Goal: Browse casually

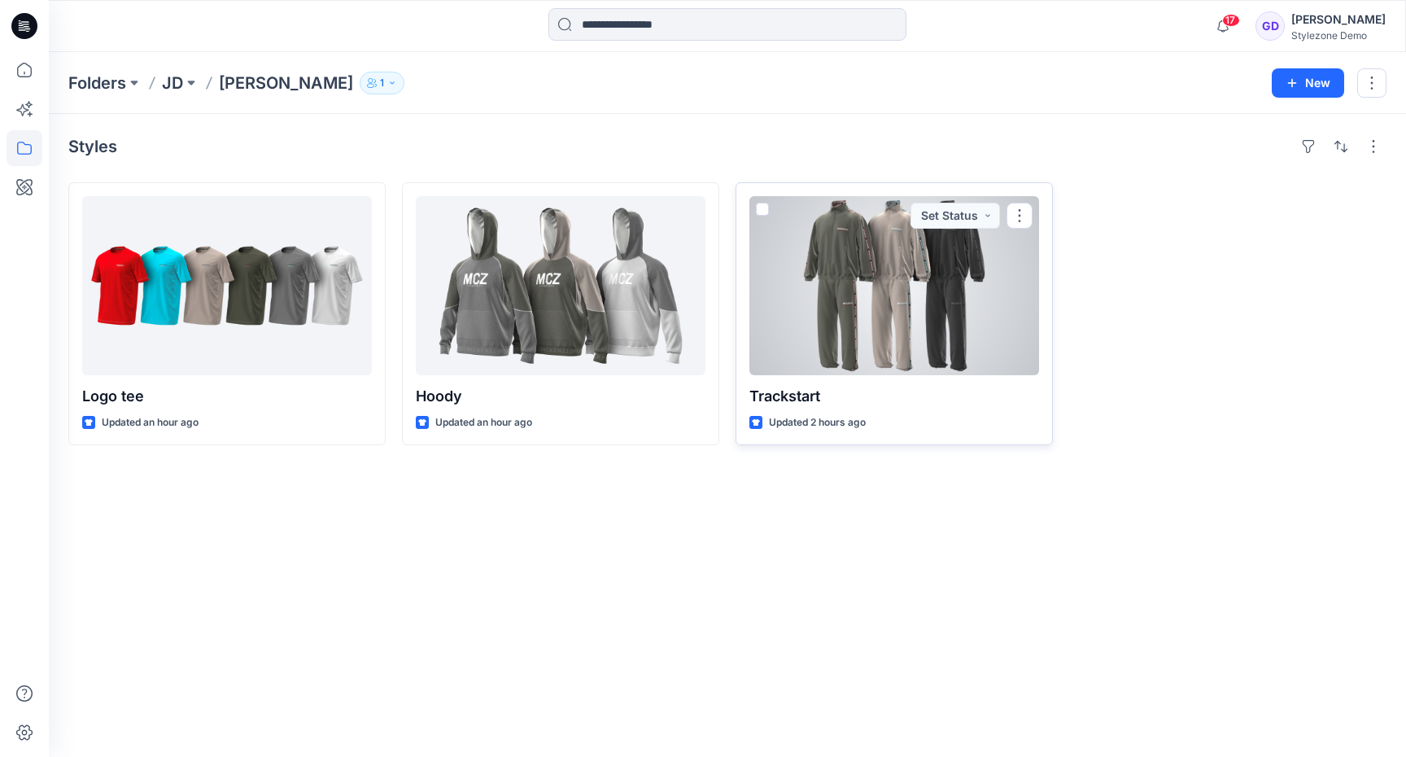
click at [879, 281] on div at bounding box center [894, 285] width 290 height 179
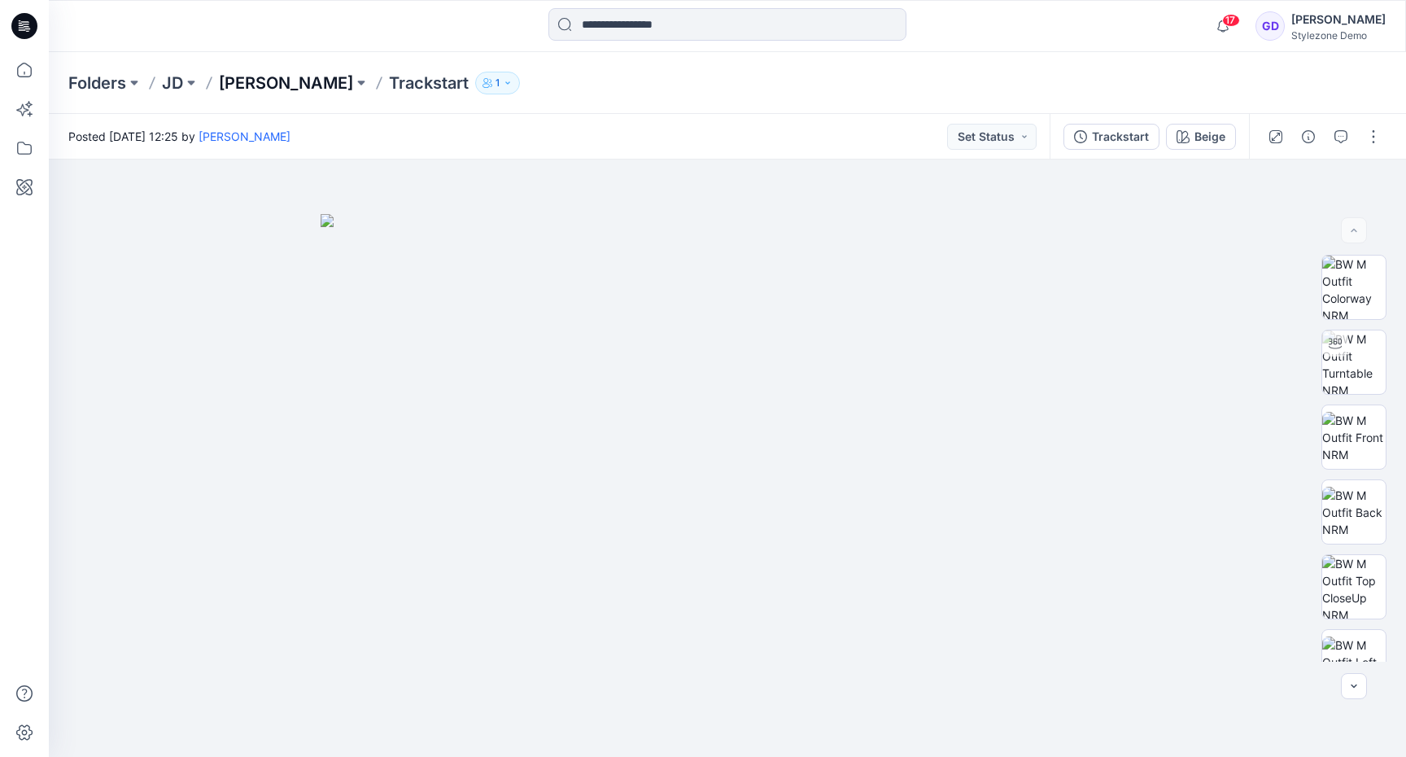
click at [282, 78] on p "[PERSON_NAME]" at bounding box center [286, 83] width 134 height 23
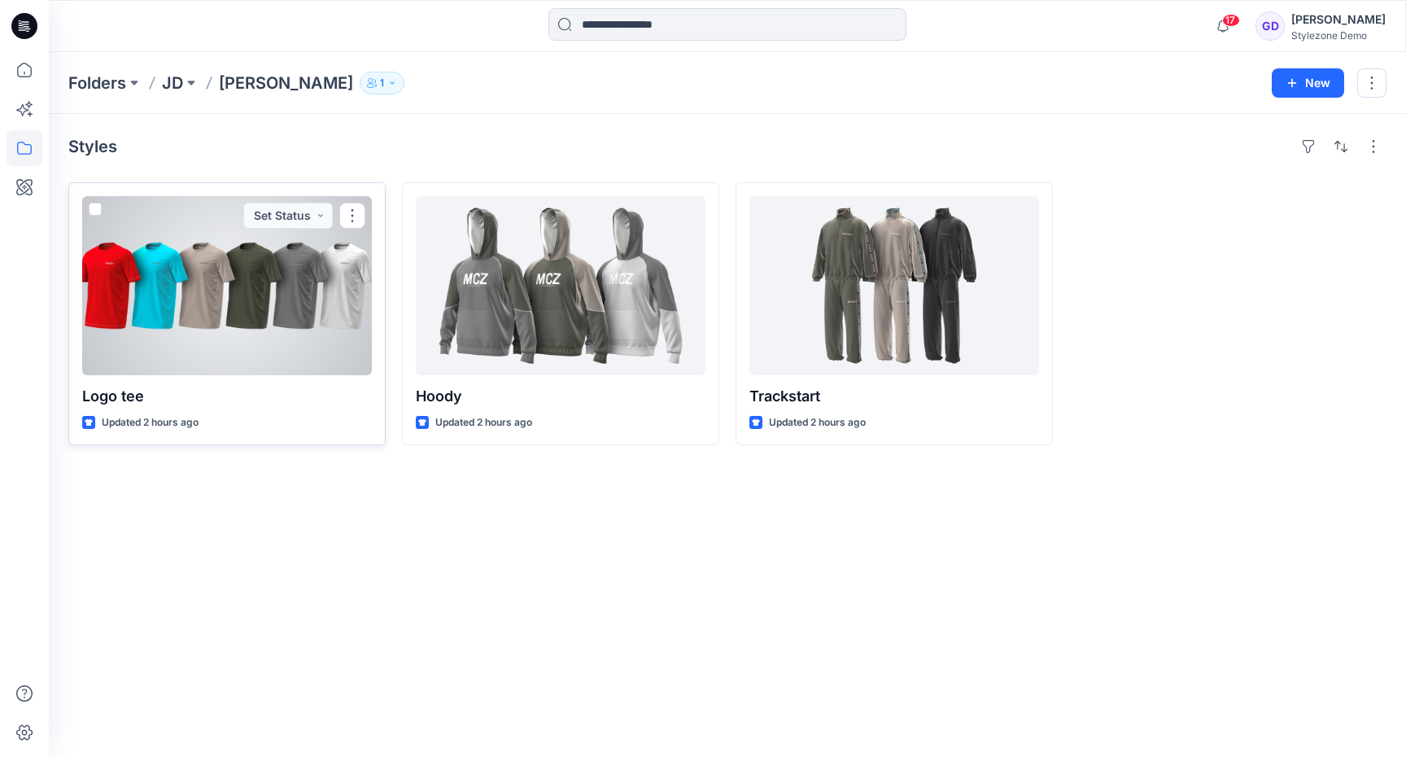
click at [173, 343] on div at bounding box center [227, 285] width 290 height 179
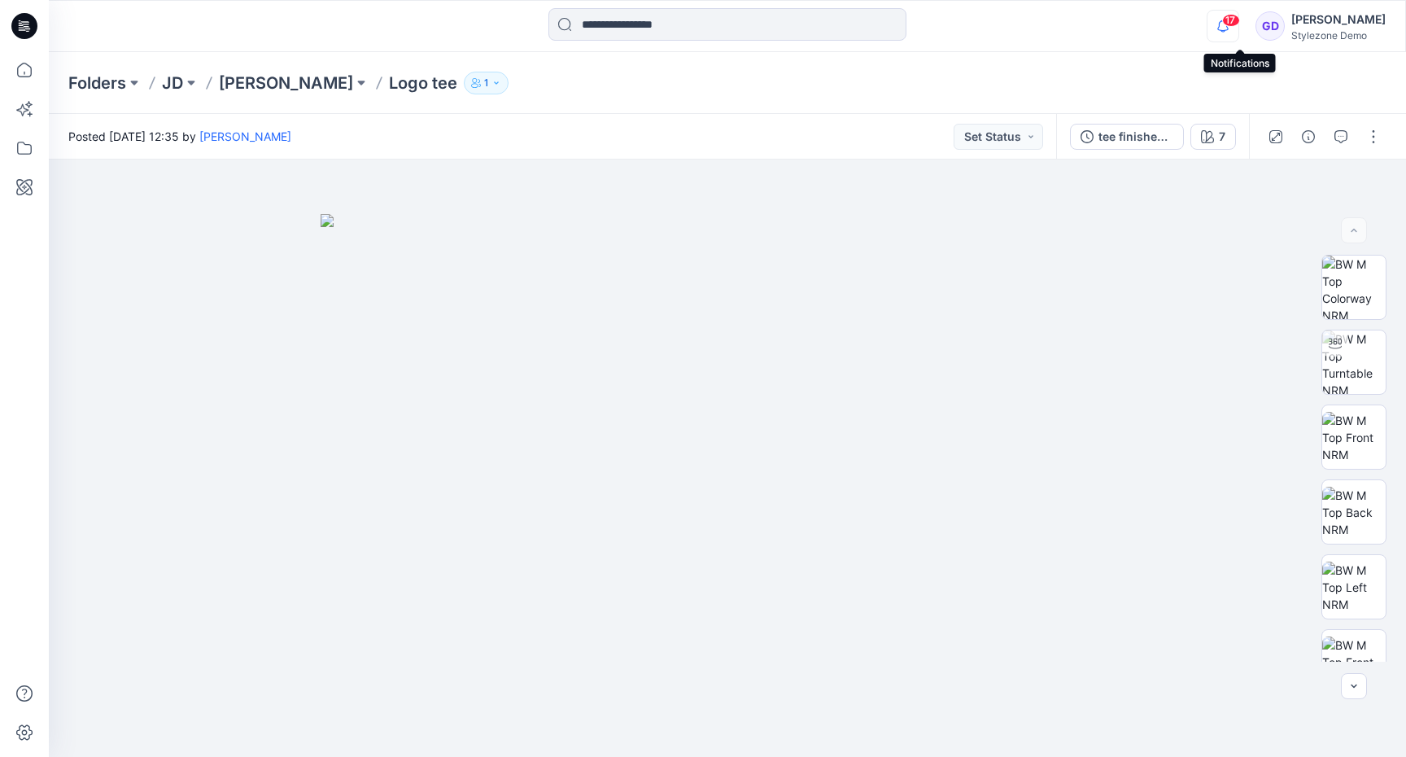
click at [1237, 29] on icon "button" at bounding box center [1223, 26] width 31 height 33
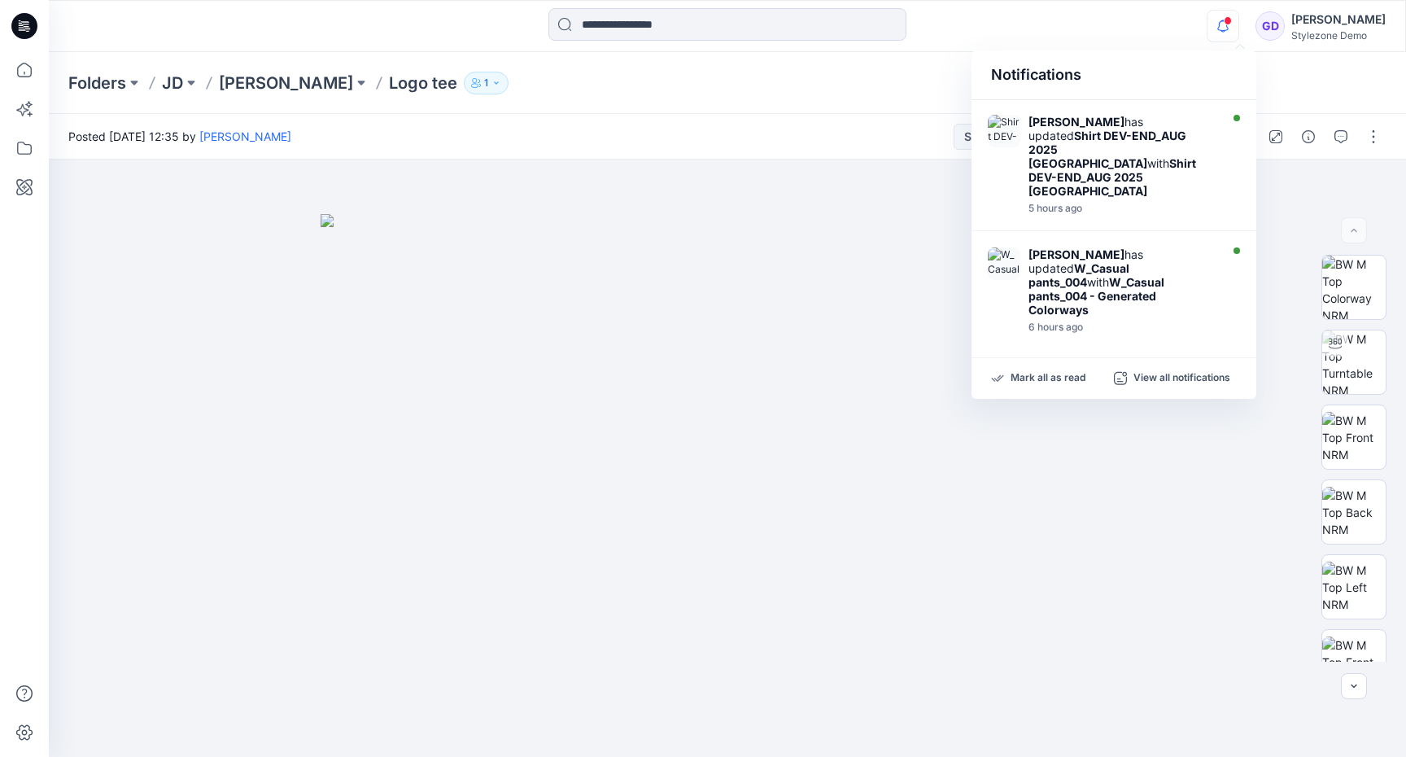
scroll to position [197, 0]
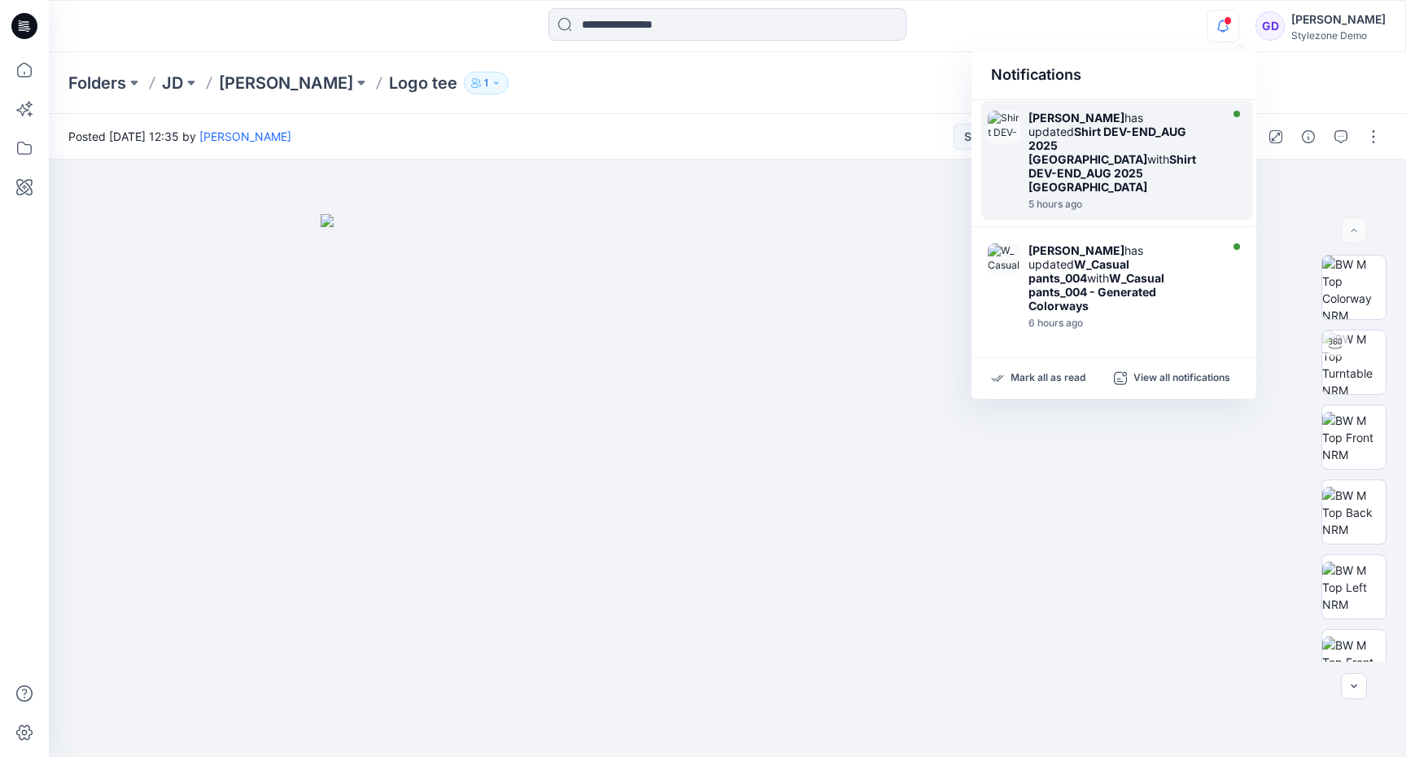
click at [1098, 128] on strong "Shirt DEV-END_AUG 2025 [GEOGRAPHIC_DATA]" at bounding box center [1108, 144] width 158 height 41
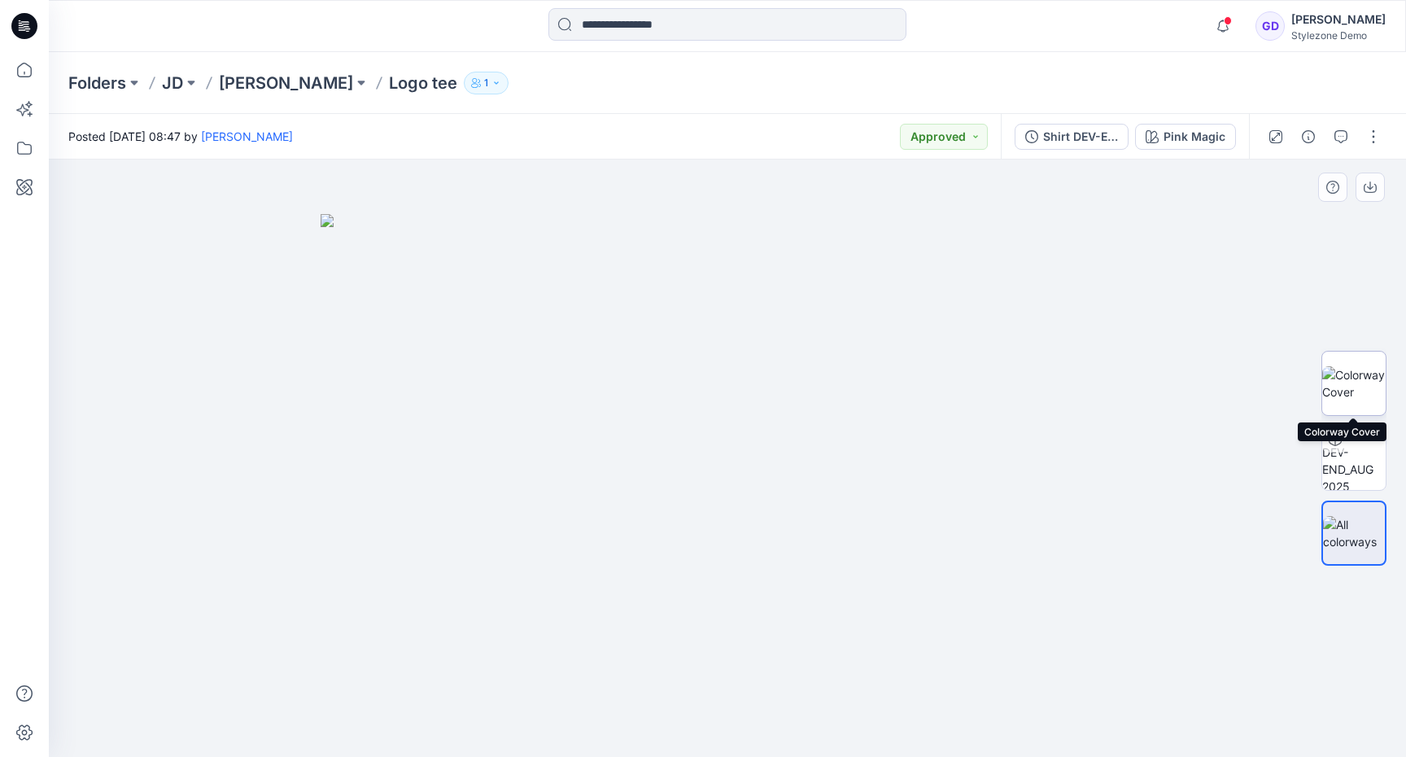
click at [1352, 366] on img at bounding box center [1353, 383] width 63 height 34
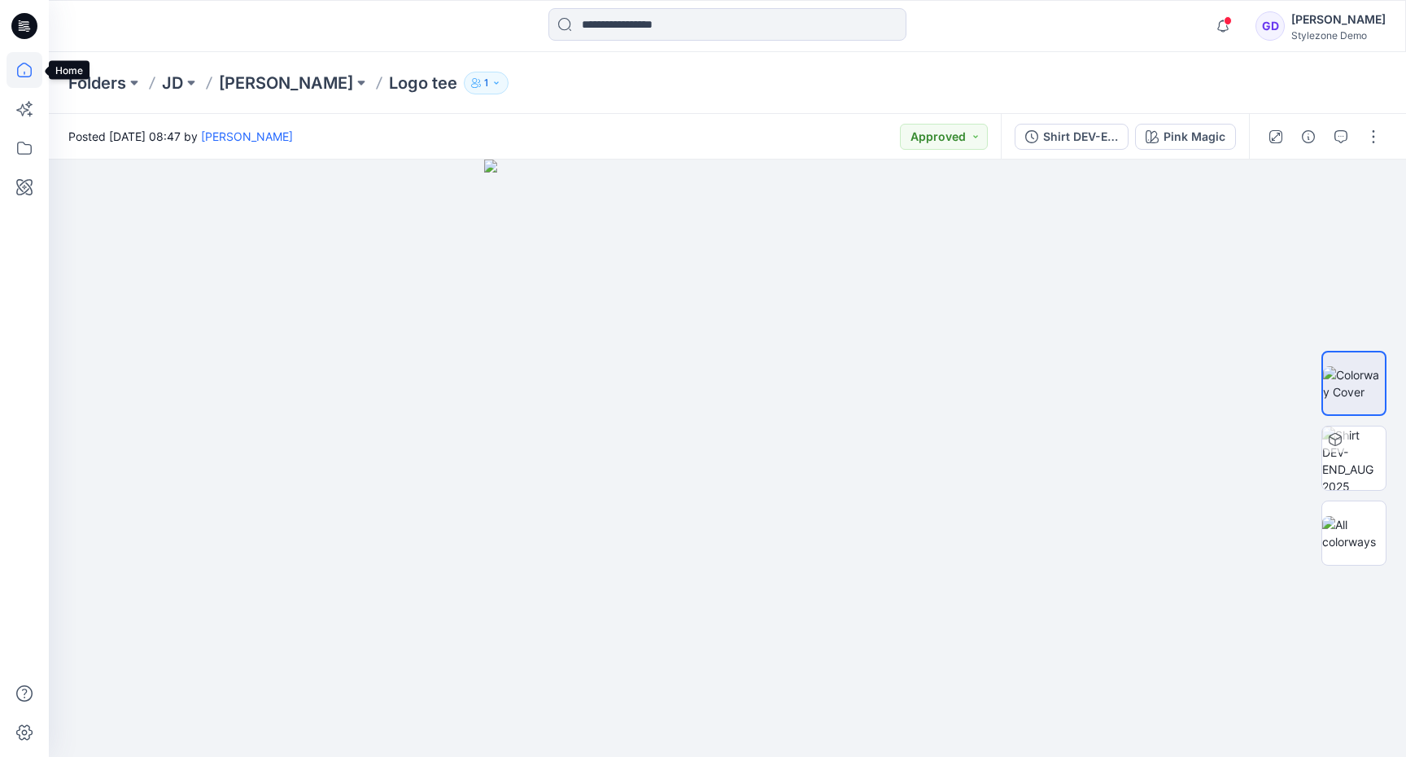
click at [23, 64] on icon at bounding box center [25, 70] width 36 height 36
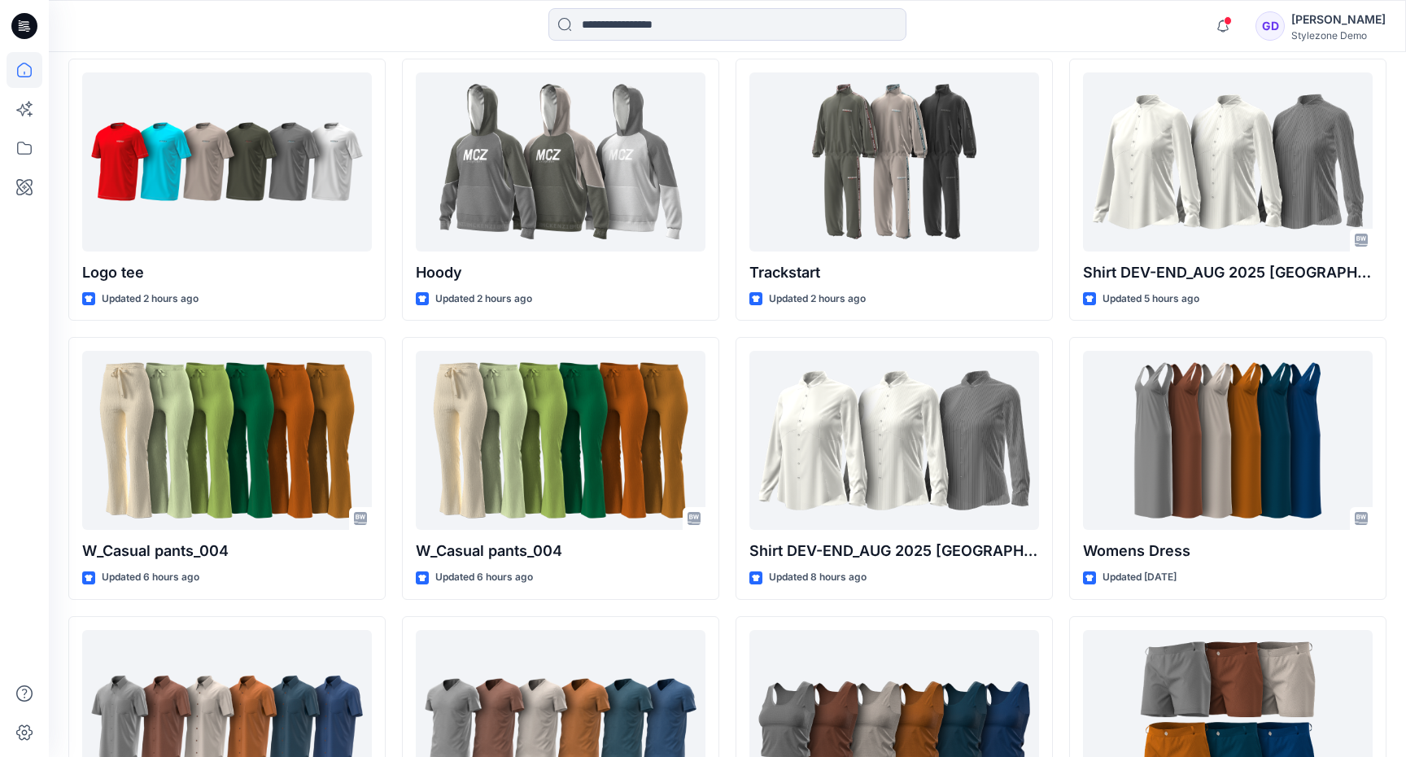
scroll to position [483, 0]
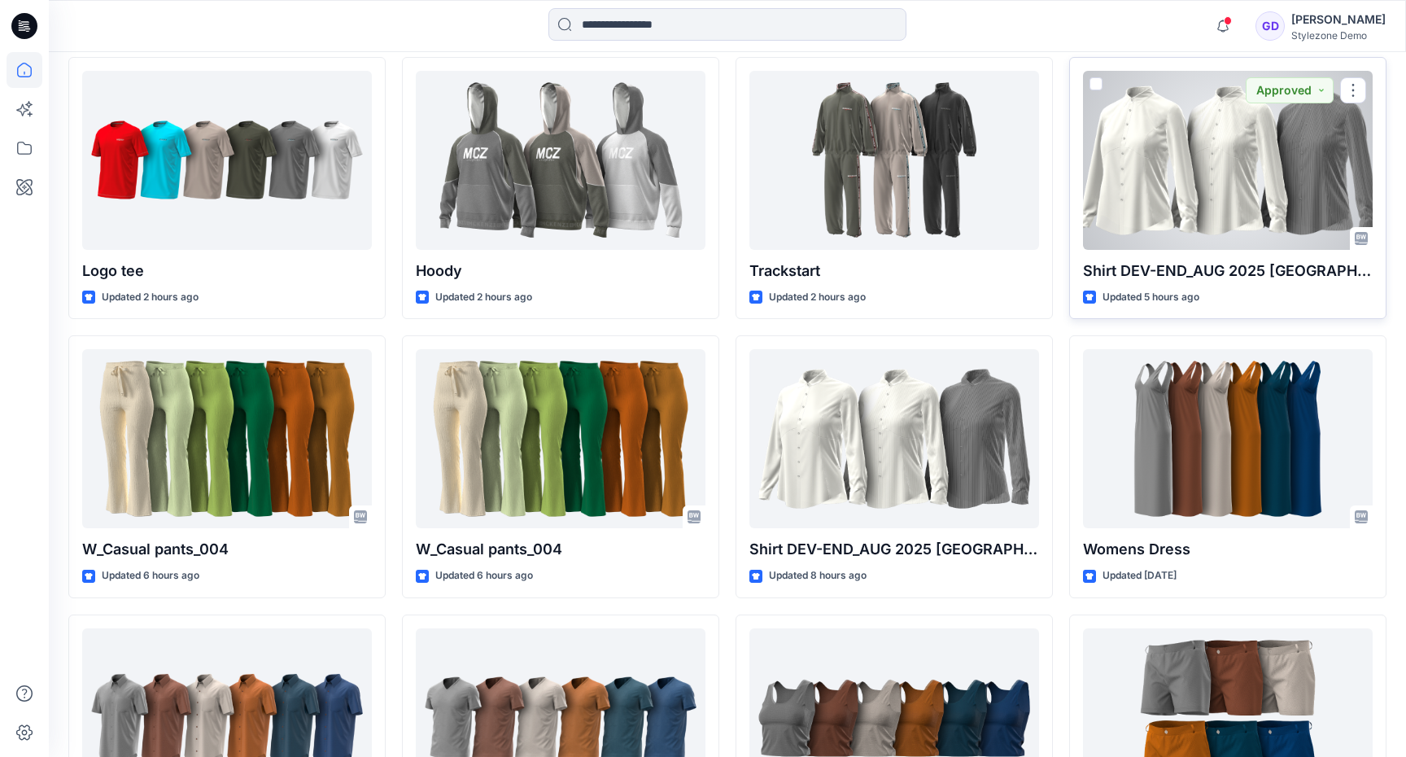
click at [1269, 173] on div at bounding box center [1228, 160] width 290 height 179
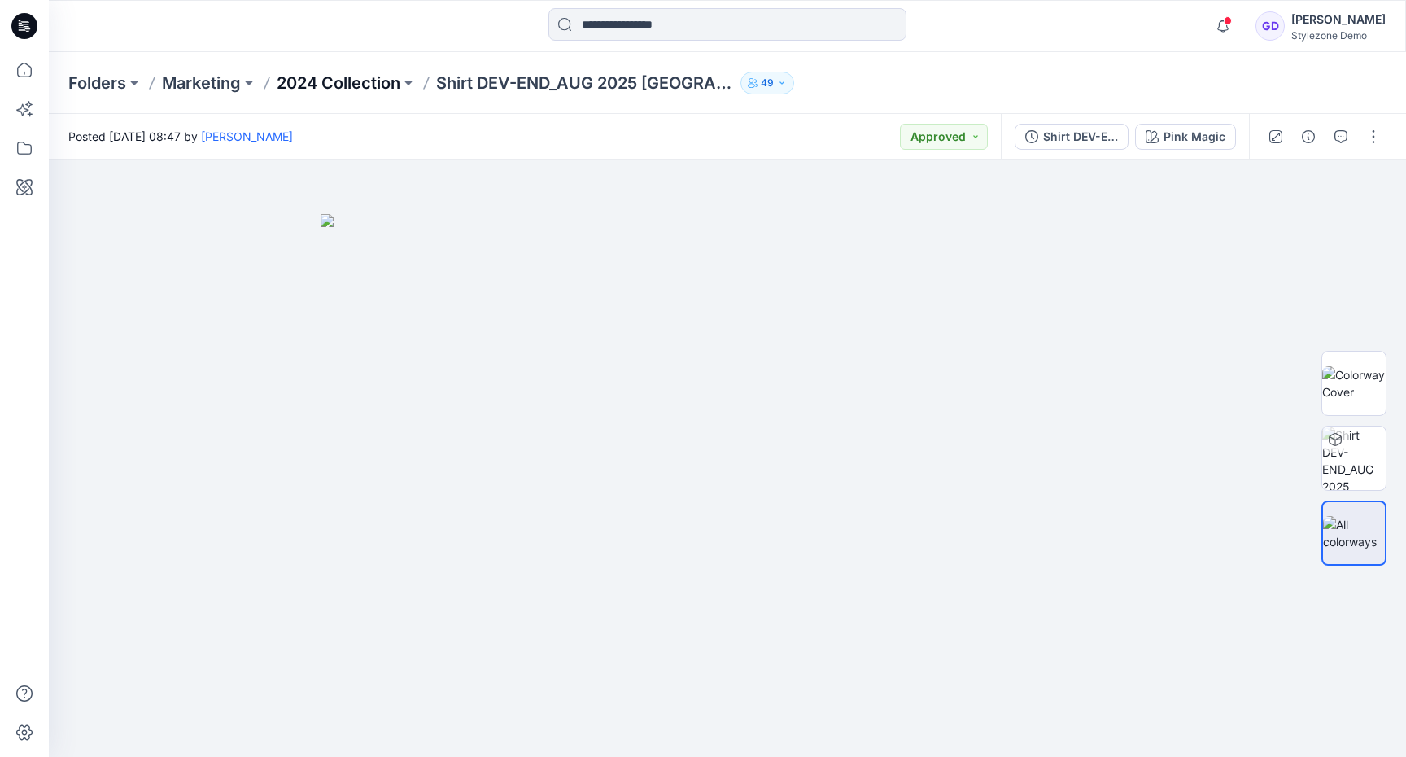
click at [355, 79] on p "2024 Collection" at bounding box center [339, 83] width 124 height 23
click at [288, 204] on div at bounding box center [727, 457] width 1357 height 597
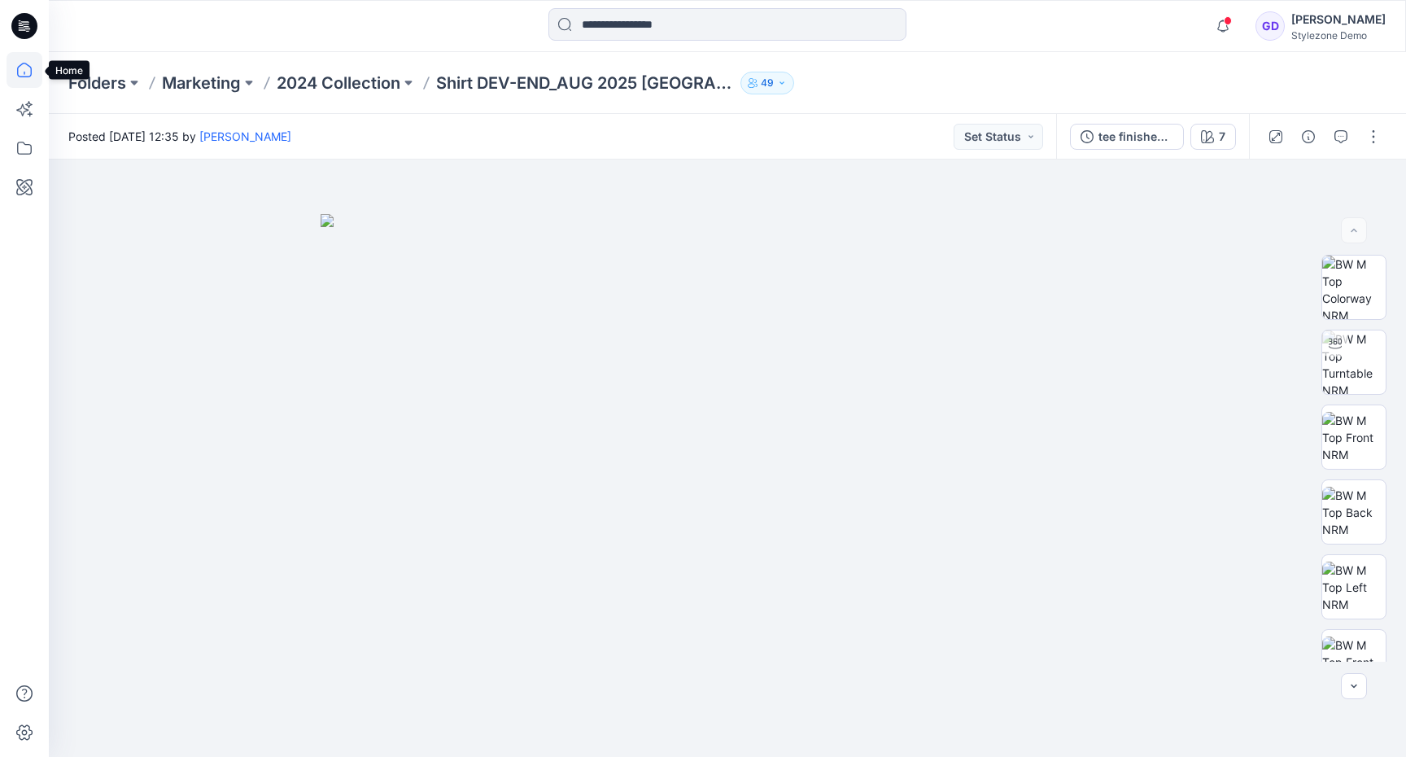
click at [20, 67] on icon at bounding box center [25, 70] width 36 height 36
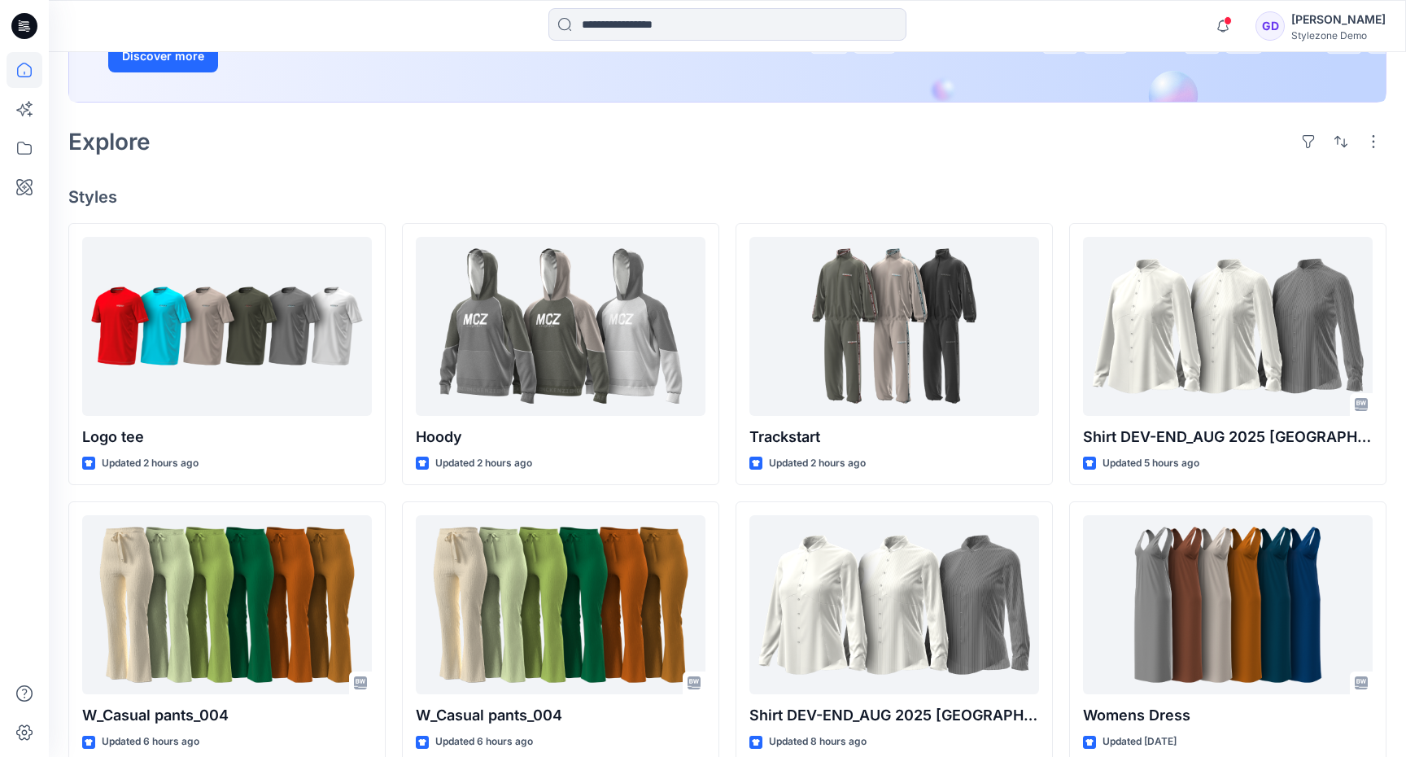
scroll to position [316, 0]
